Goal: Task Accomplishment & Management: Use online tool/utility

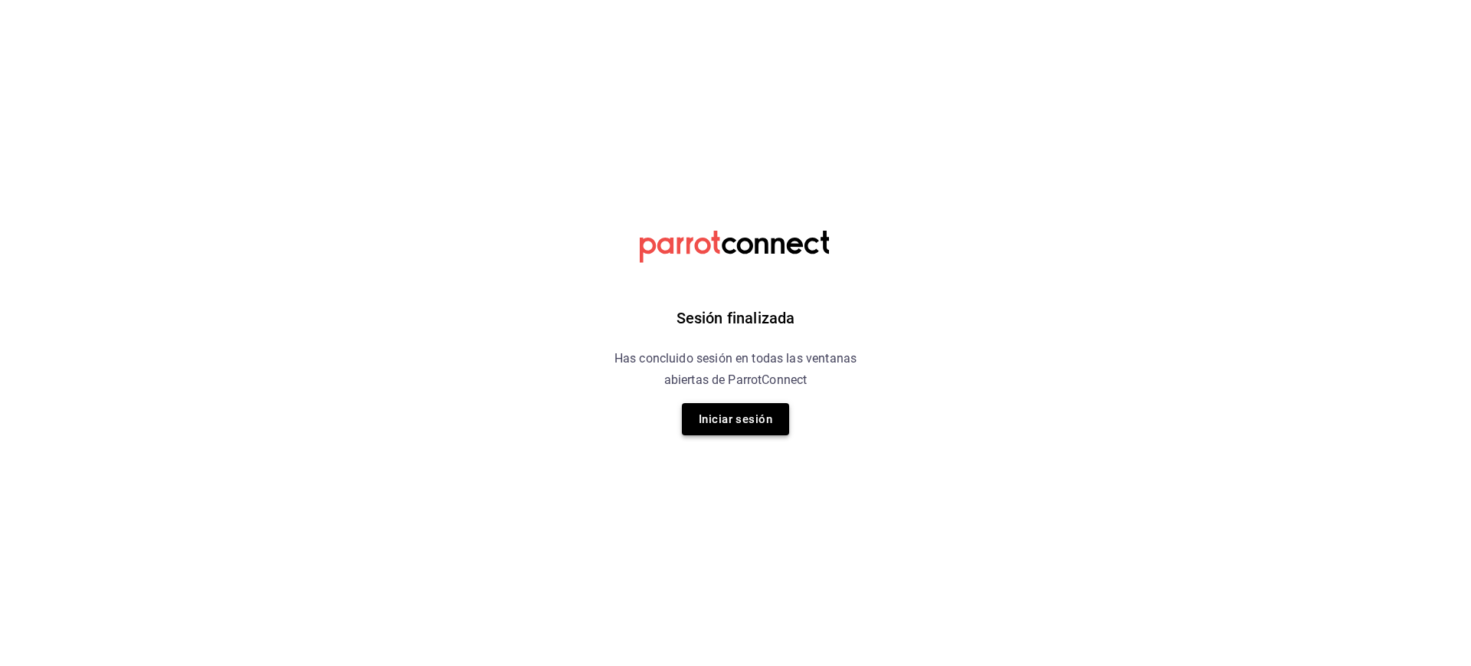
click at [734, 419] on button "Iniciar sesión" at bounding box center [735, 419] width 107 height 32
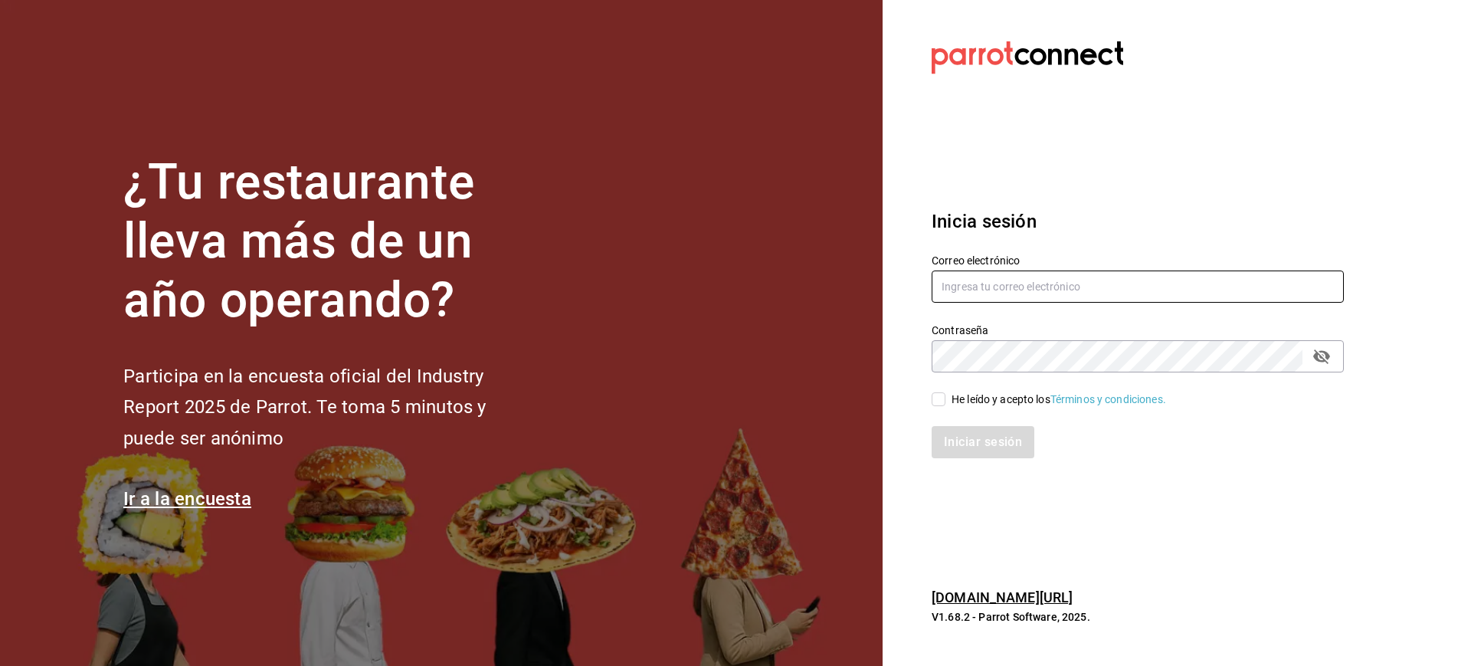
click at [963, 293] on input "text" at bounding box center [1138, 287] width 412 height 32
type input "mcalderon@suo.mx"
click at [940, 399] on input "He leído y acepto los Términos y condiciones." at bounding box center [939, 399] width 14 height 14
checkbox input "true"
click at [999, 455] on button "Iniciar sesión" at bounding box center [983, 442] width 103 height 32
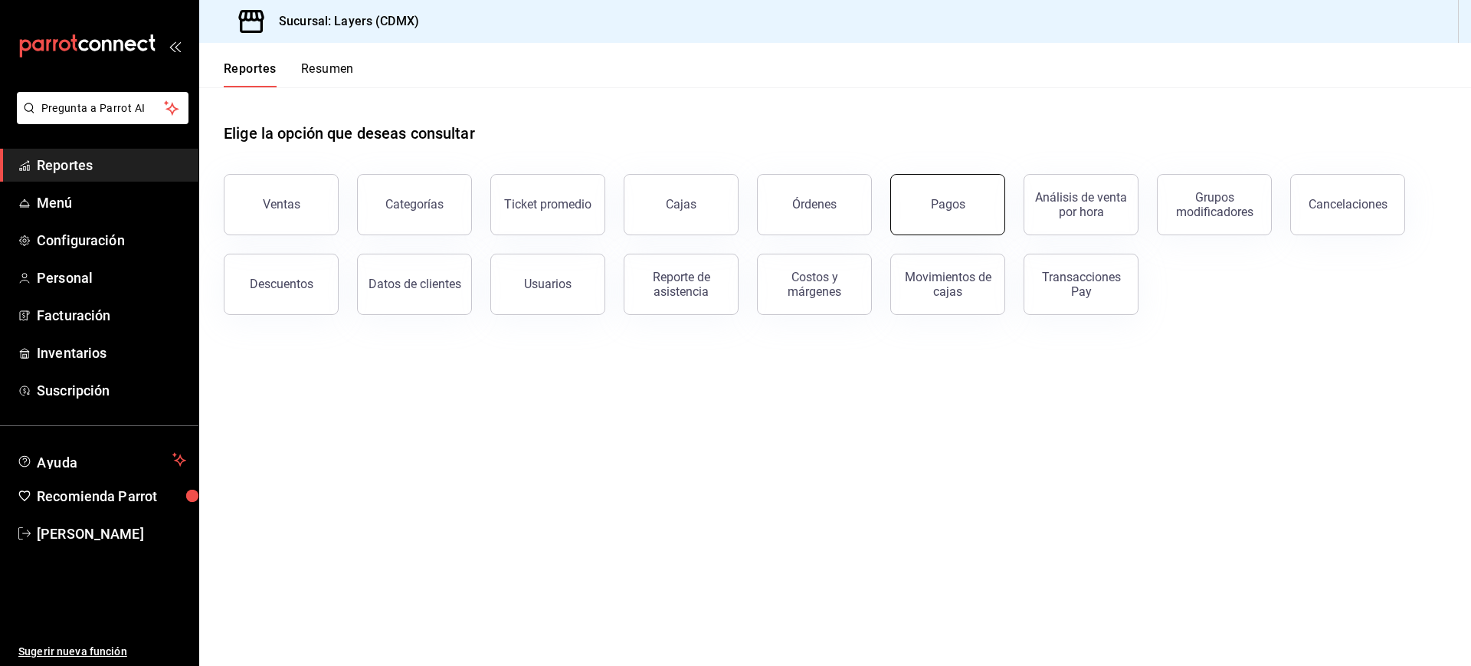
click at [949, 193] on button "Pagos" at bounding box center [947, 204] width 115 height 61
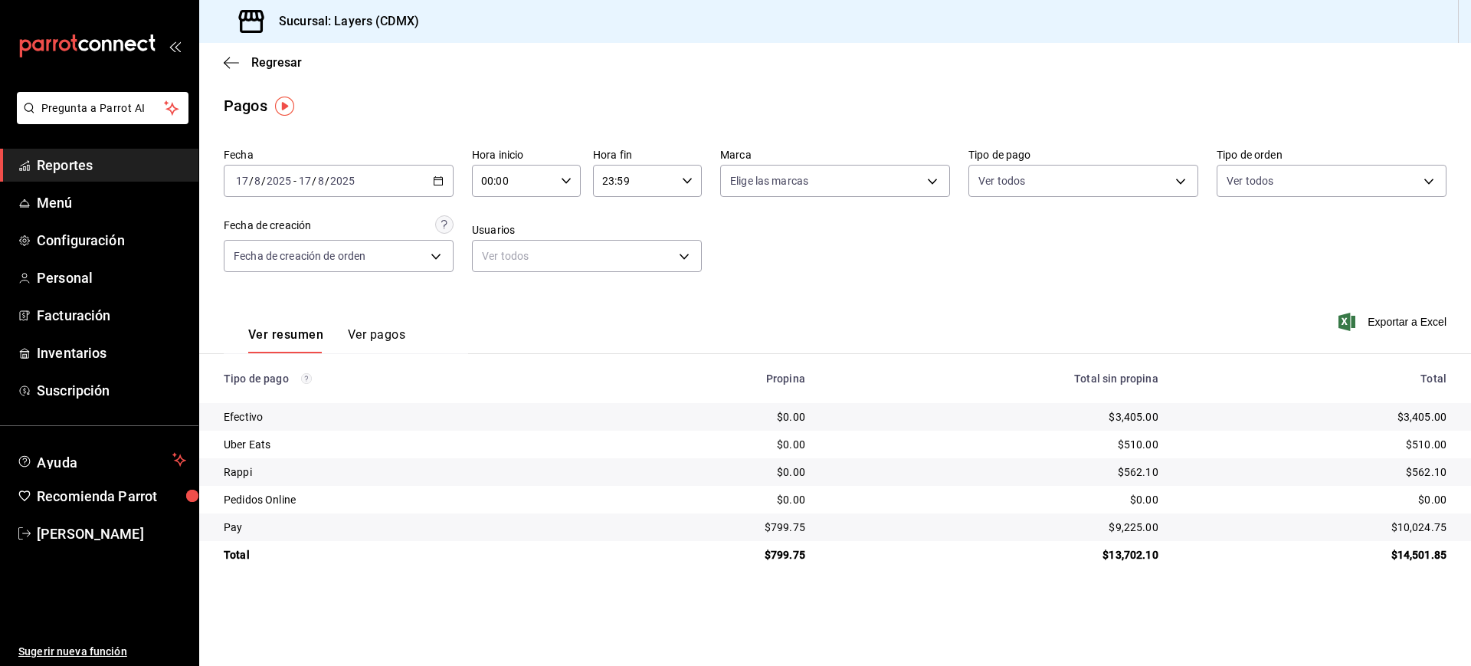
click at [437, 172] on div "[DATE] [DATE] - [DATE] [DATE]" at bounding box center [339, 181] width 230 height 32
click at [274, 393] on span "Rango de fechas" at bounding box center [296, 400] width 119 height 16
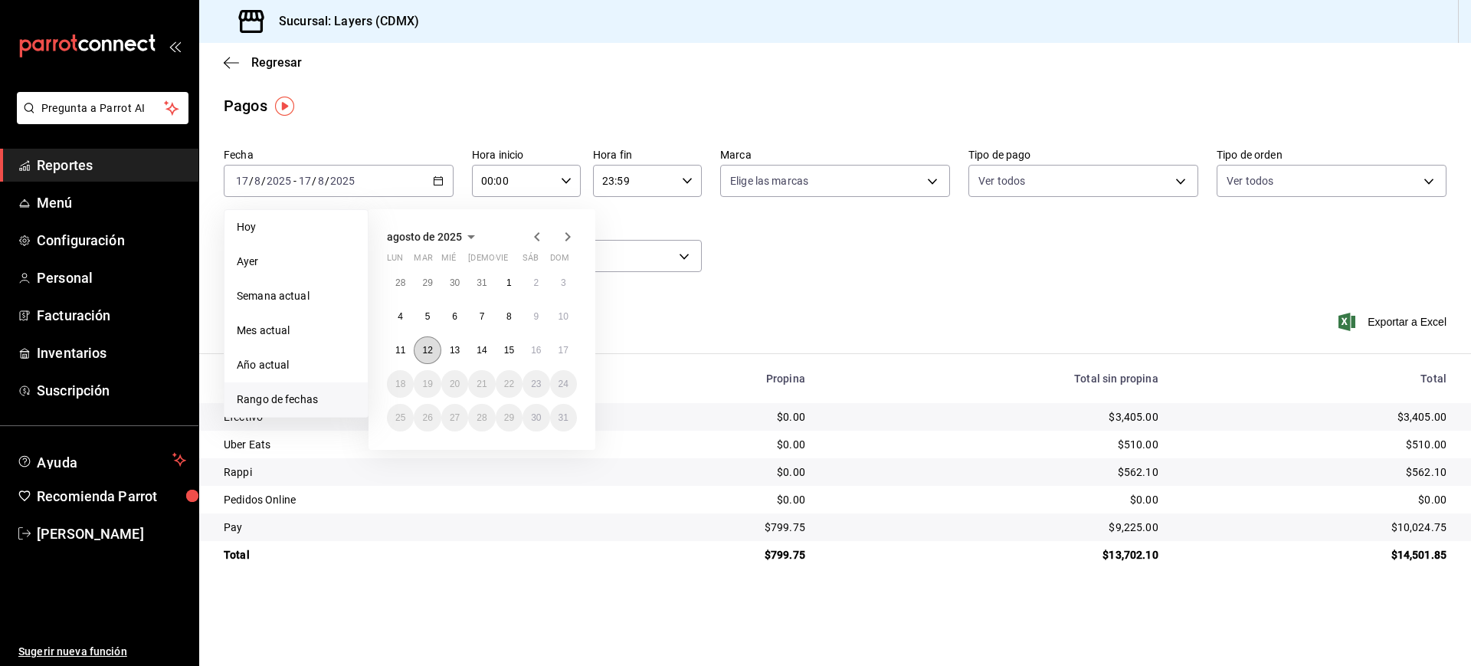
click at [423, 346] on abbr "12" at bounding box center [427, 350] width 10 height 11
click at [571, 349] on button "17" at bounding box center [563, 350] width 27 height 28
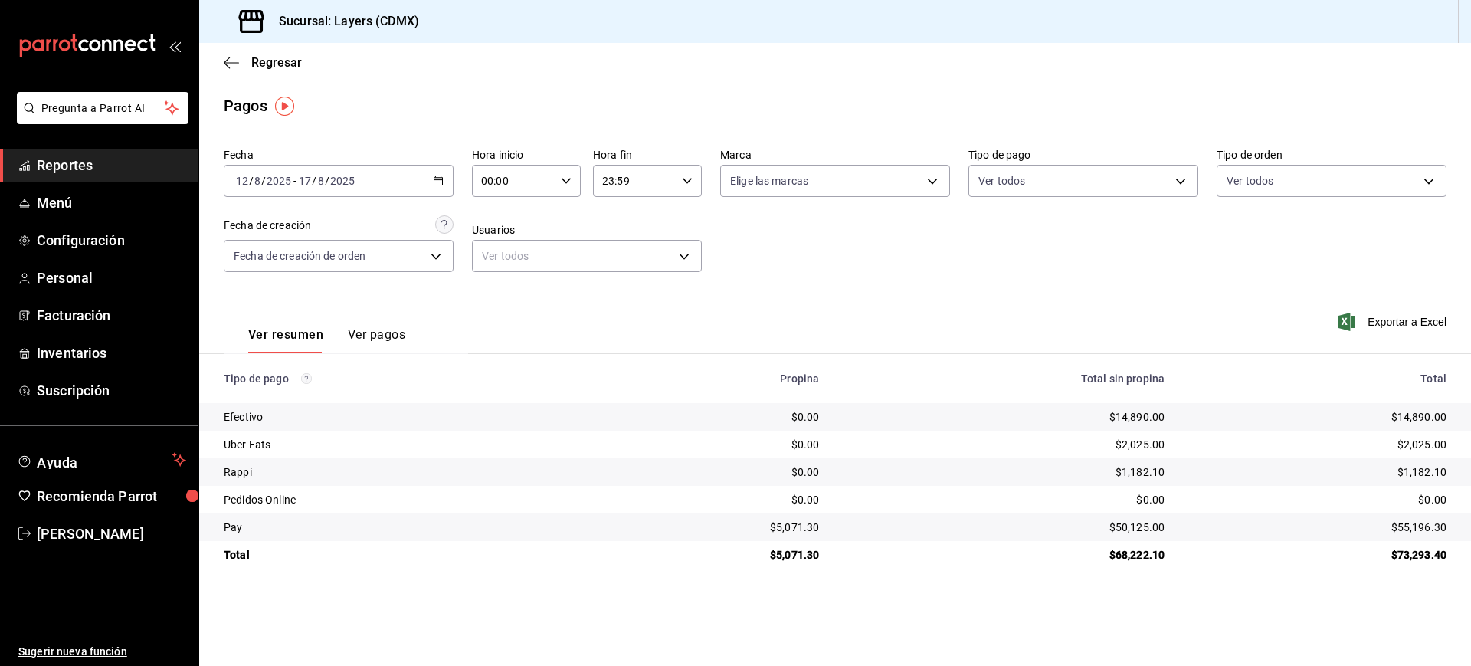
click at [573, 592] on main "Regresar Pagos Fecha [DATE] [DATE] - [DATE] [DATE] Hora inicio 00:00 Hora inici…" at bounding box center [835, 354] width 1272 height 623
click at [1399, 330] on span "Exportar a Excel" at bounding box center [1394, 322] width 105 height 18
click at [271, 57] on span "Regresar" at bounding box center [276, 62] width 51 height 15
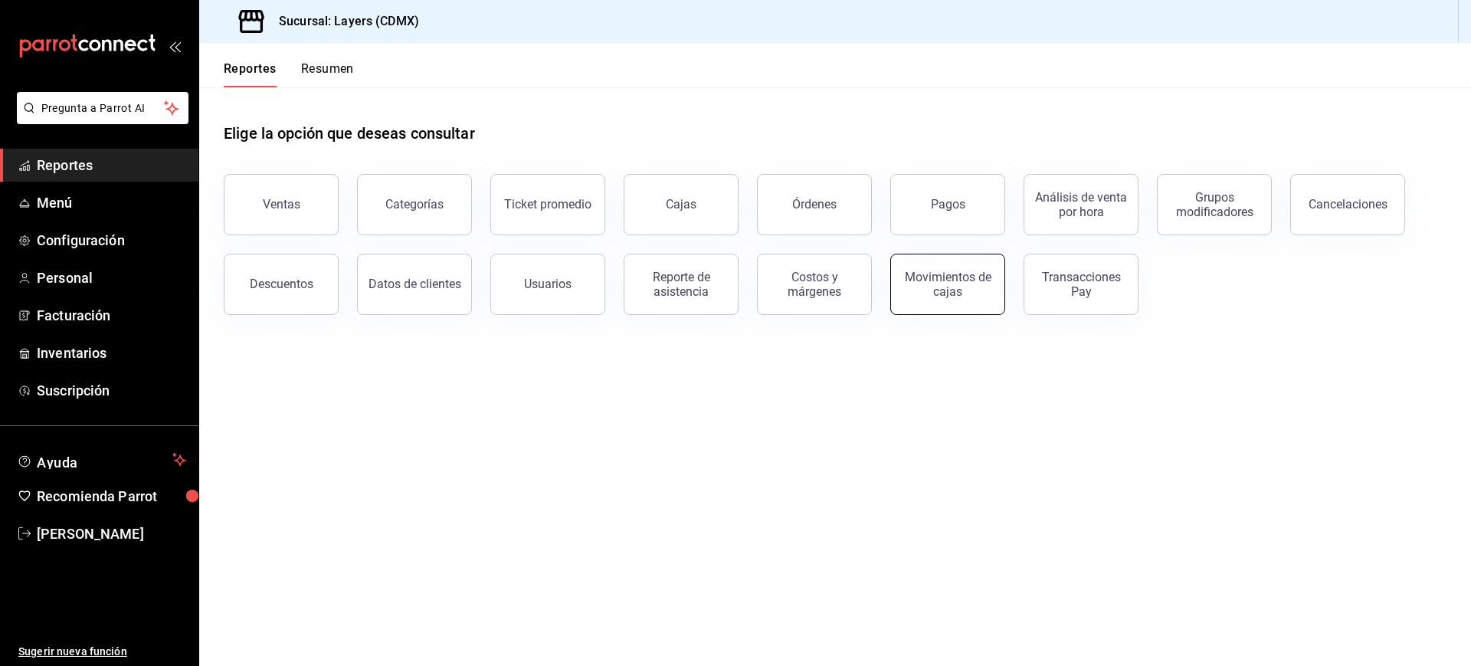
click at [953, 277] on div "Movimientos de cajas" at bounding box center [947, 284] width 95 height 29
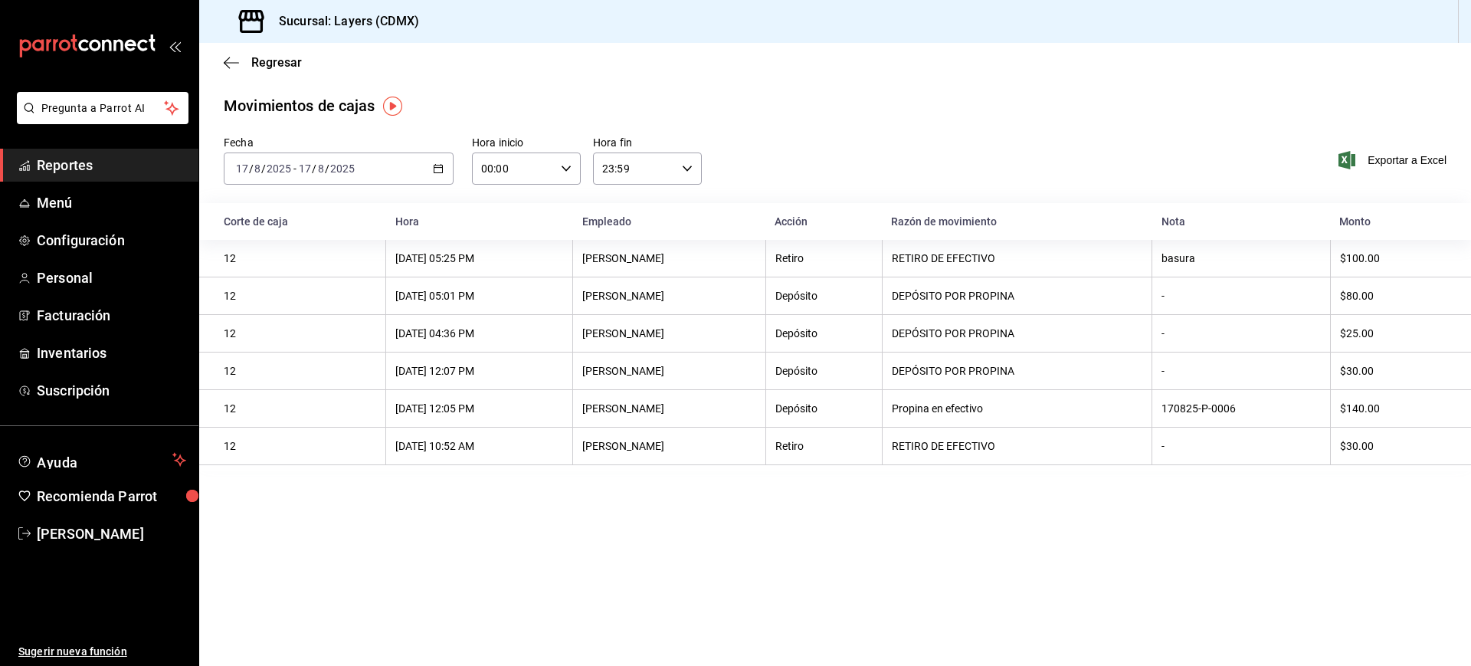
click at [442, 158] on div "[DATE] [DATE] - [DATE] [DATE]" at bounding box center [339, 168] width 230 height 32
click at [441, 164] on \(Stroke\) "button" at bounding box center [441, 164] width 1 height 1
click at [271, 390] on span "Rango de fechas" at bounding box center [296, 387] width 119 height 16
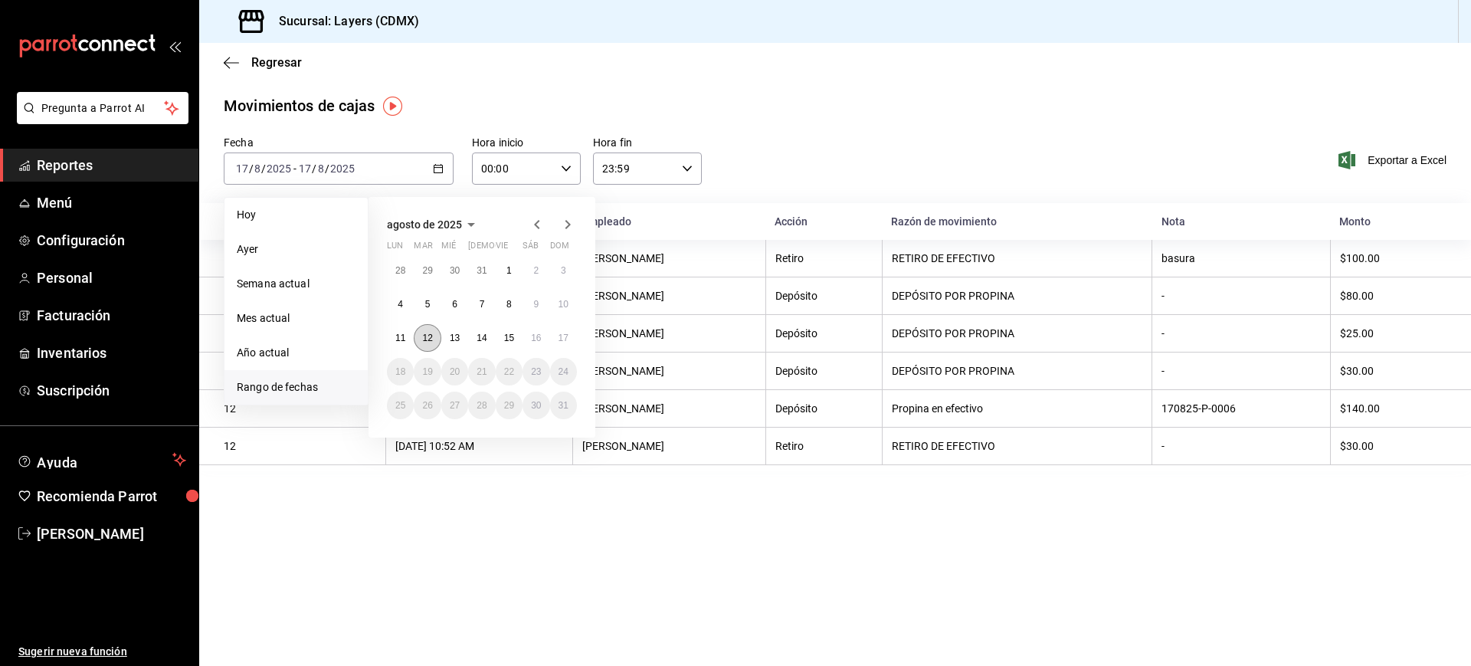
click at [424, 339] on abbr "12" at bounding box center [427, 338] width 10 height 11
click at [569, 342] on button "17" at bounding box center [563, 338] width 27 height 28
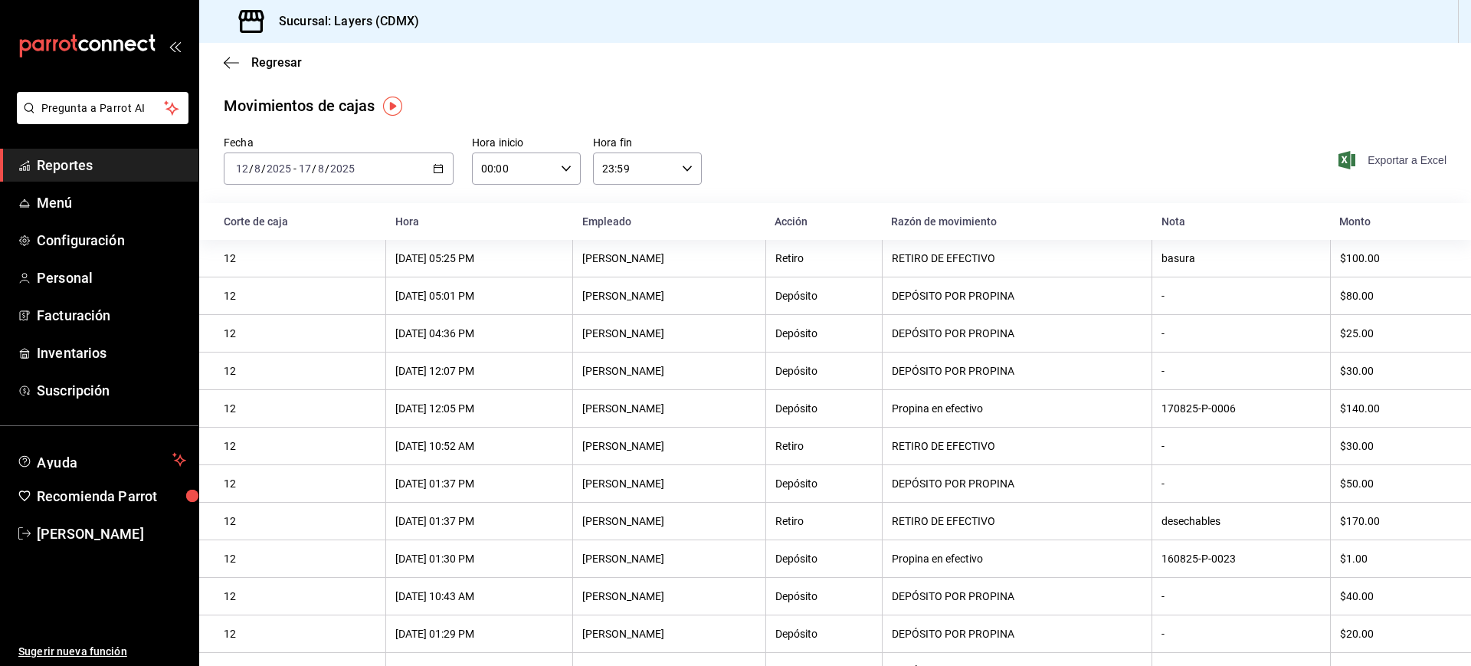
click at [1384, 162] on span "Exportar a Excel" at bounding box center [1394, 160] width 105 height 18
